Goal: Find specific page/section: Find specific page/section

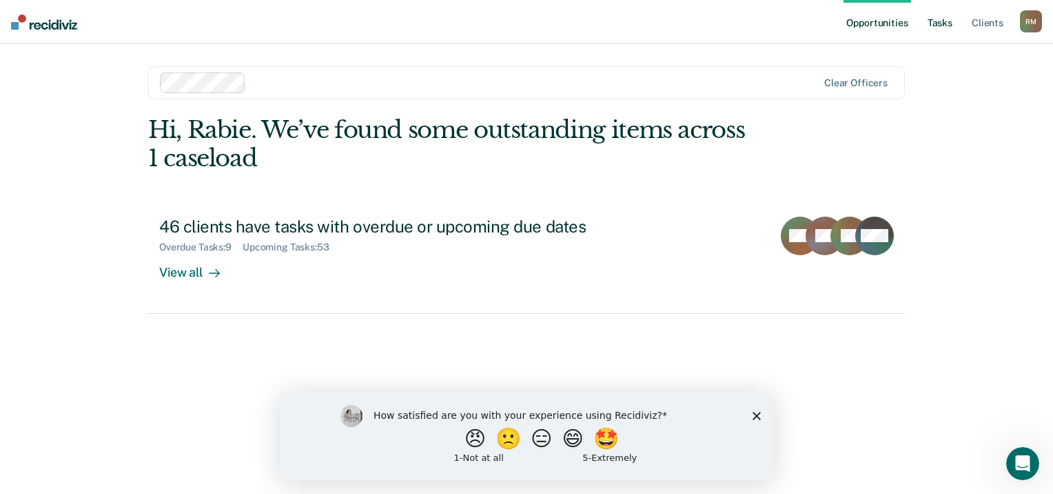
click at [934, 23] on link "Tasks" at bounding box center [940, 22] width 30 height 44
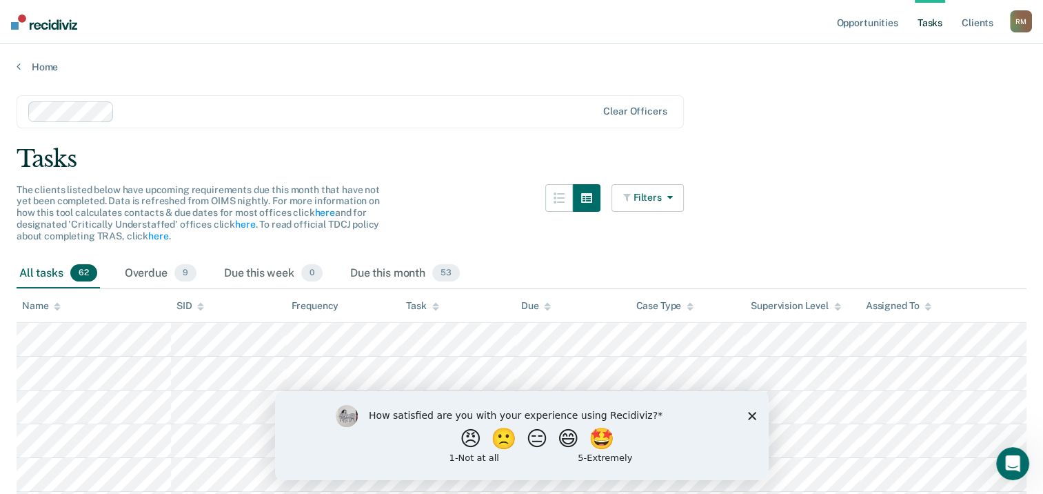
click at [672, 195] on icon "button" at bounding box center [666, 197] width 11 height 10
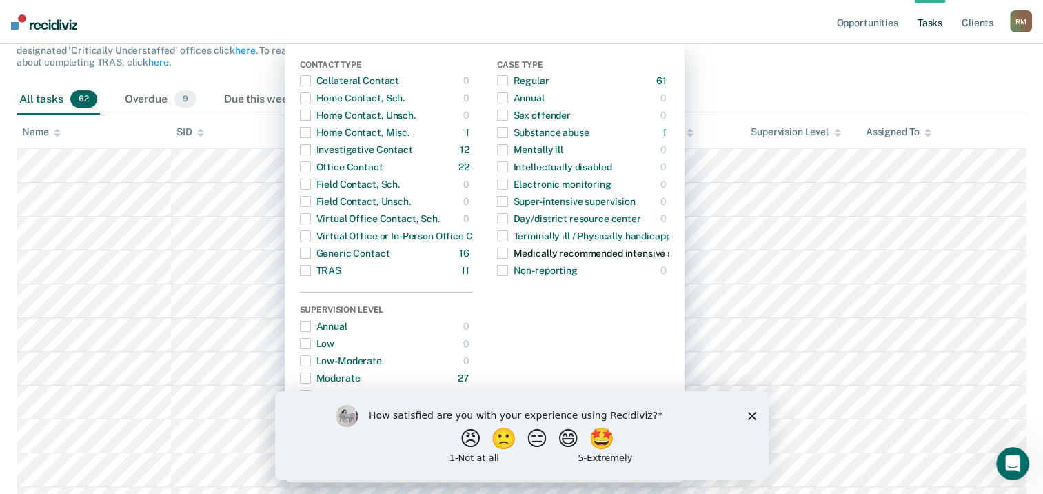
scroll to position [207, 0]
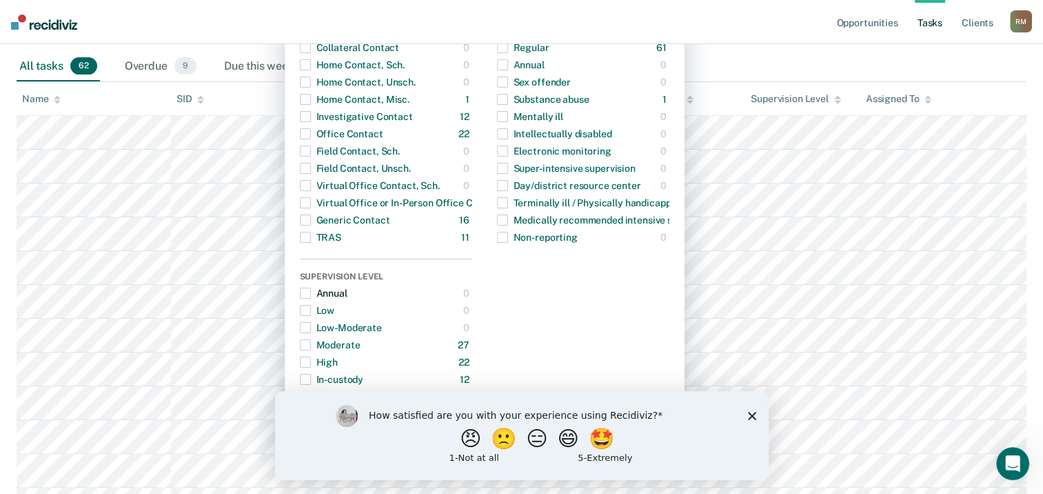
click at [311, 294] on span "button" at bounding box center [305, 292] width 11 height 11
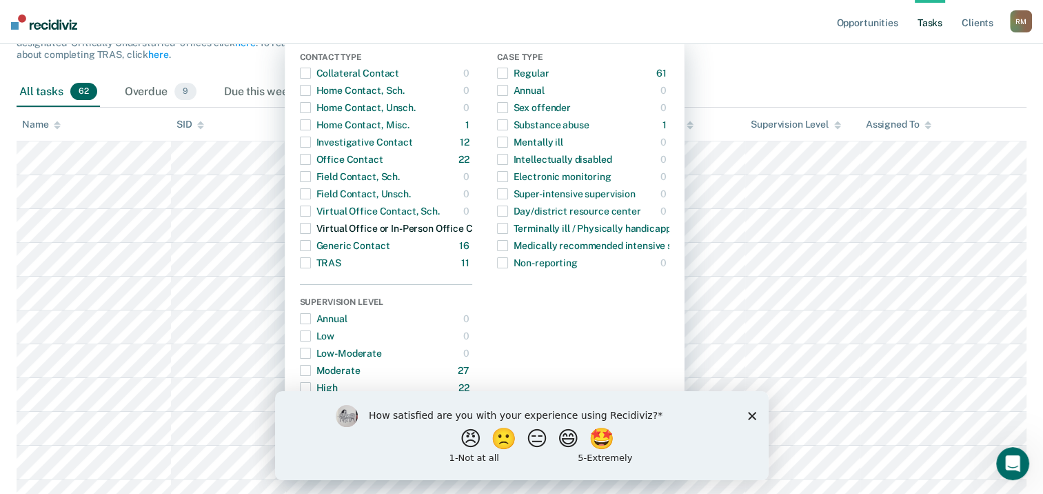
scroll to position [77, 0]
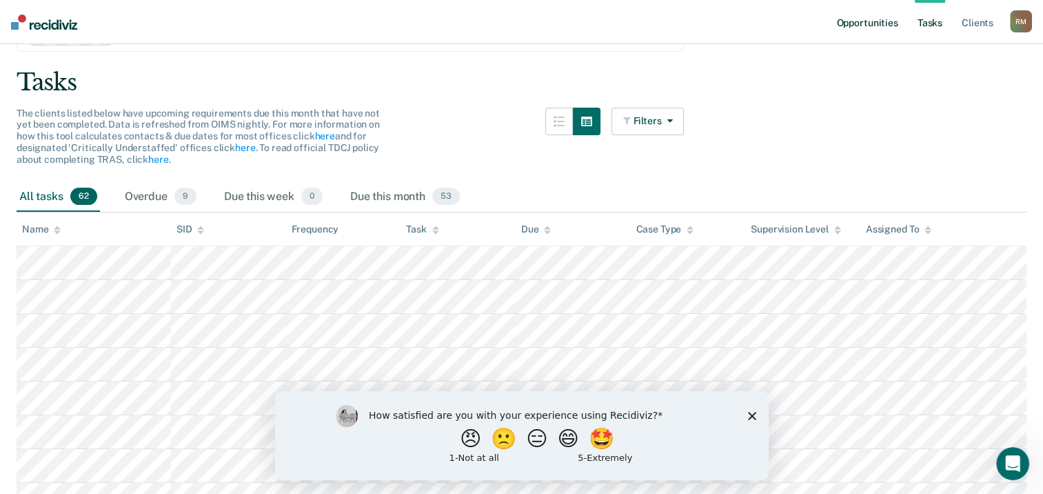
click at [871, 26] on link "Opportunities" at bounding box center [866, 22] width 67 height 44
